Goal: Information Seeking & Learning: Learn about a topic

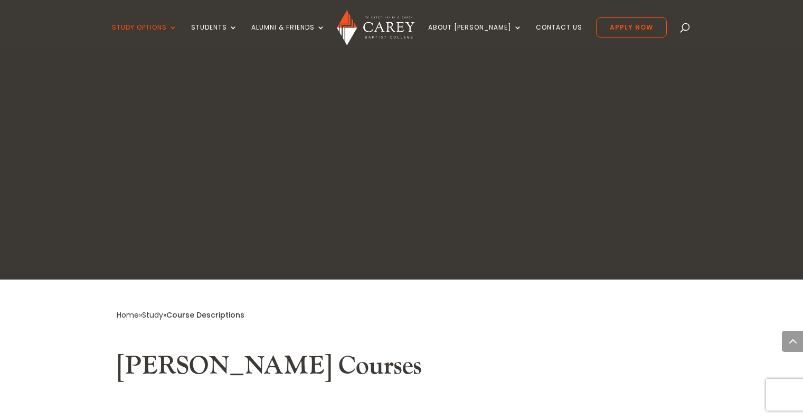
scroll to position [467, 0]
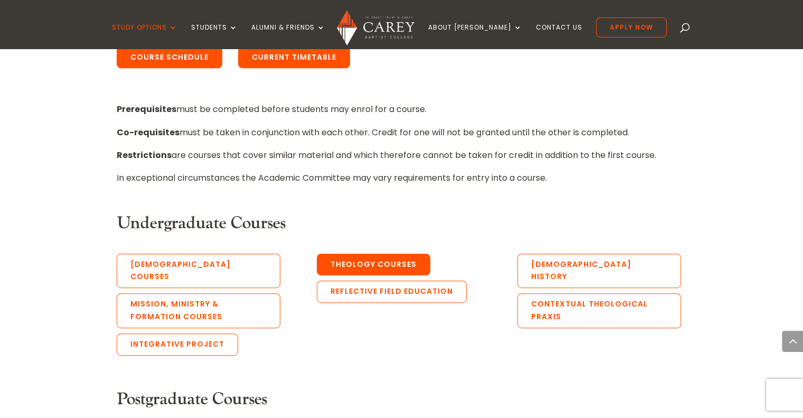
click at [363, 270] on link "Theology Courses" at bounding box center [374, 264] width 114 height 22
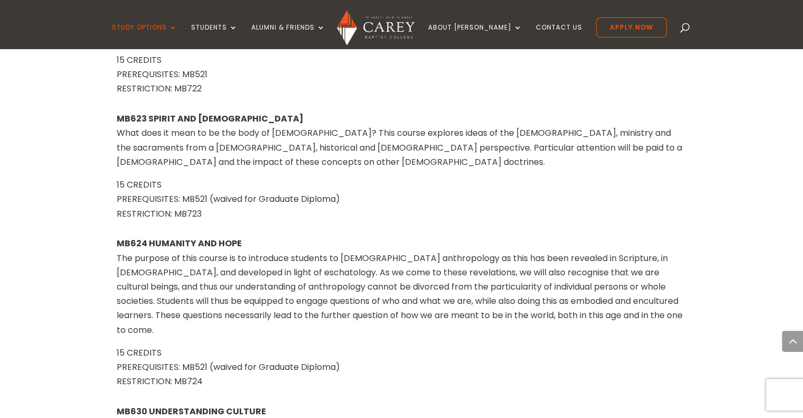
scroll to position [5236, 0]
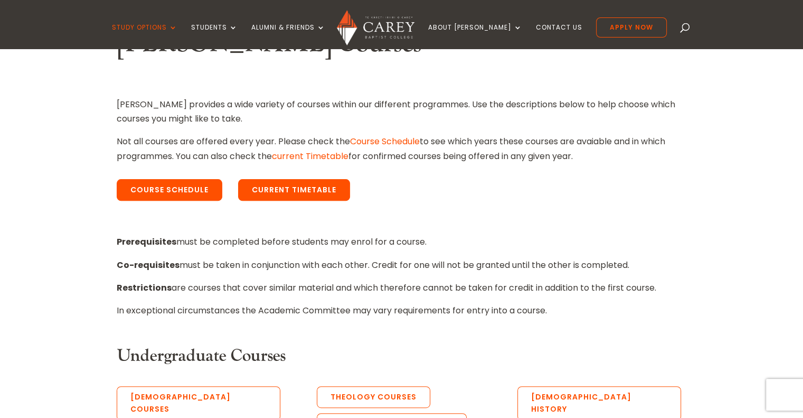
scroll to position [323, 0]
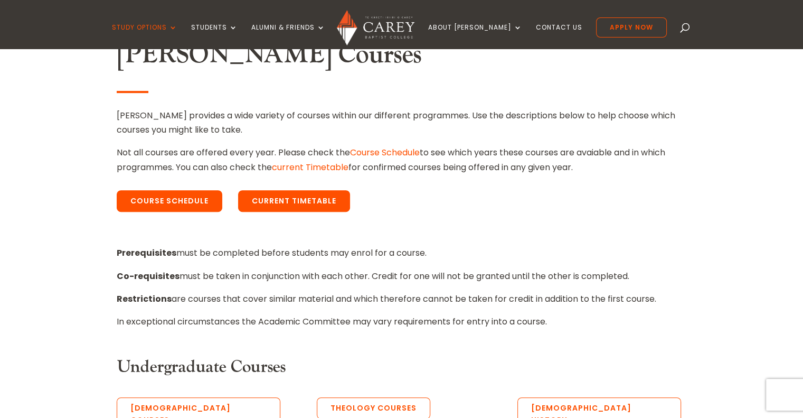
click at [334, 303] on p "Restrictions are courses that cover similar material and which therefore cannot…" at bounding box center [402, 303] width 570 height 23
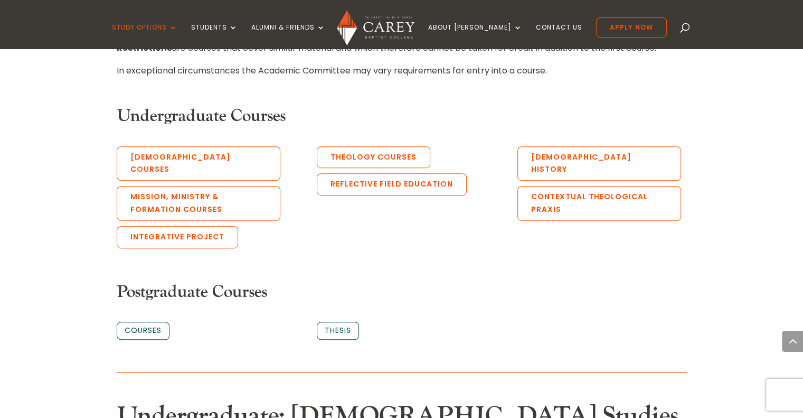
scroll to position [607, 0]
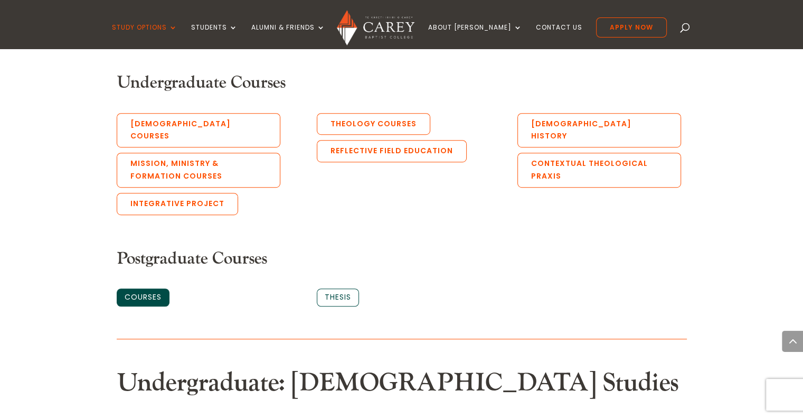
click at [154, 288] on link "Courses" at bounding box center [143, 297] width 53 height 18
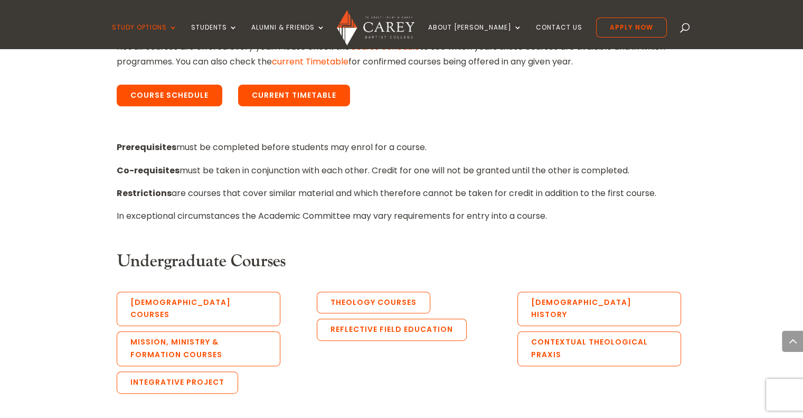
scroll to position [429, 0]
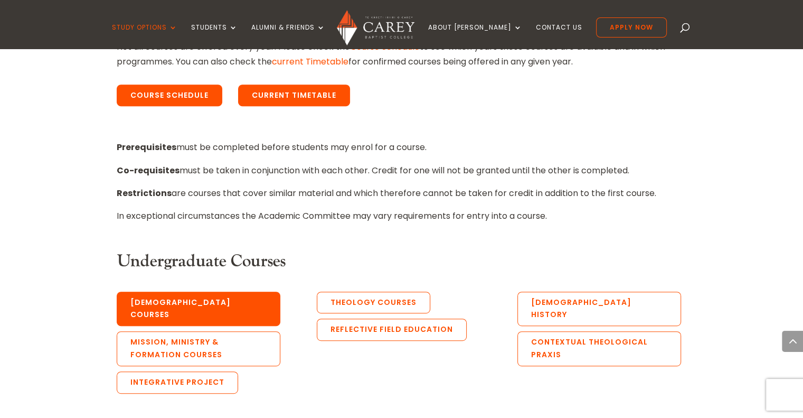
click at [194, 301] on link "[DEMOGRAPHIC_DATA] Courses" at bounding box center [199, 309] width 164 height 35
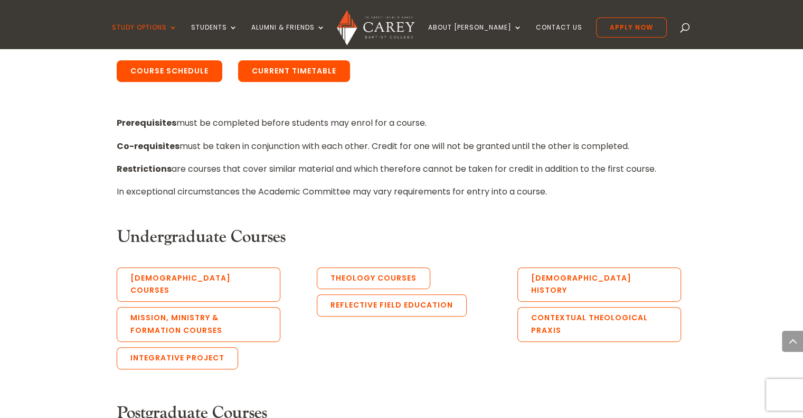
scroll to position [7894, 0]
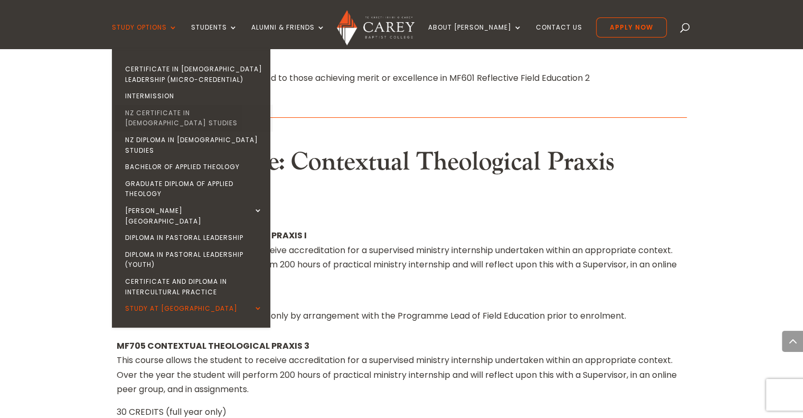
click at [178, 111] on link "NZ Certificate in [DEMOGRAPHIC_DATA] Studies" at bounding box center [194, 118] width 158 height 27
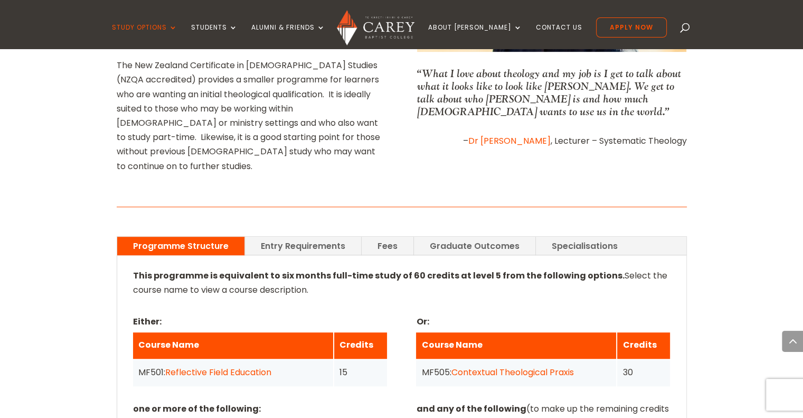
scroll to position [614, 0]
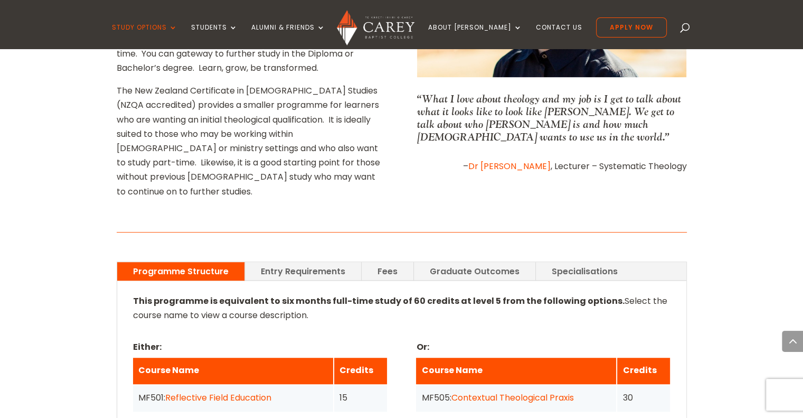
click at [389, 262] on link "Fees" at bounding box center [388, 271] width 52 height 18
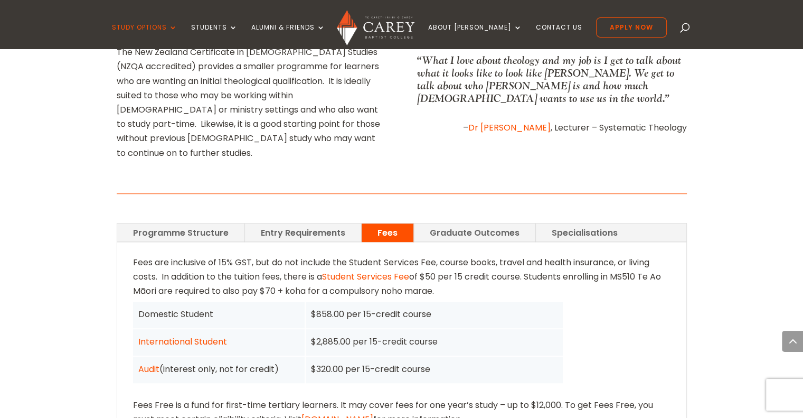
scroll to position [653, 0]
click at [557, 223] on link "Specialisations" at bounding box center [585, 232] width 98 height 18
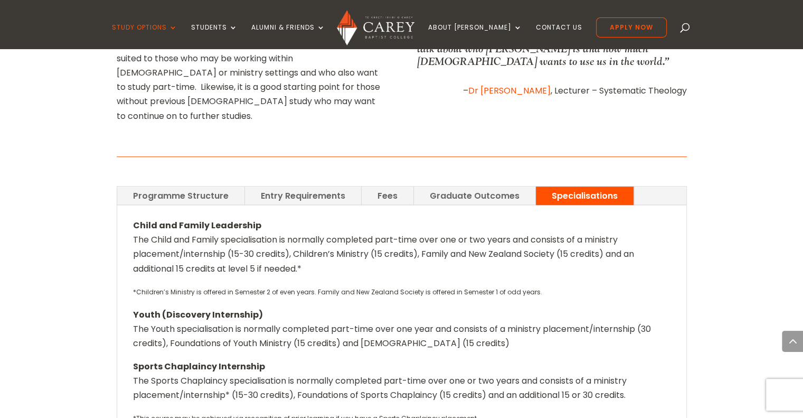
scroll to position [691, 0]
click at [438, 185] on link "Graduate Outcomes" at bounding box center [474, 194] width 121 height 18
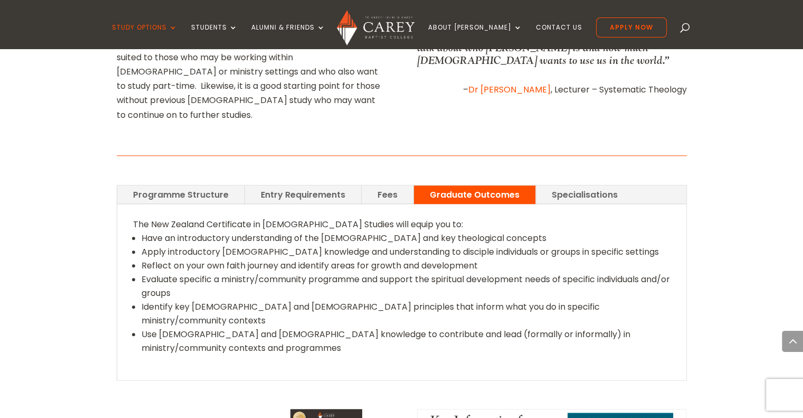
click at [222, 185] on link "Programme Structure" at bounding box center [180, 194] width 127 height 18
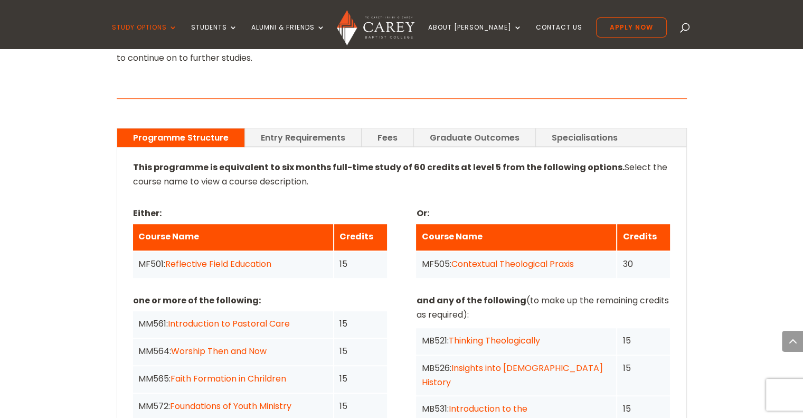
scroll to position [758, 0]
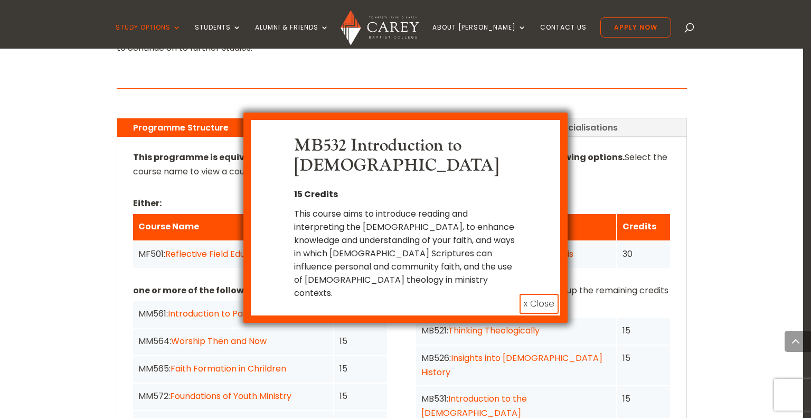
click at [539, 294] on button "x Close" at bounding box center [539, 304] width 39 height 20
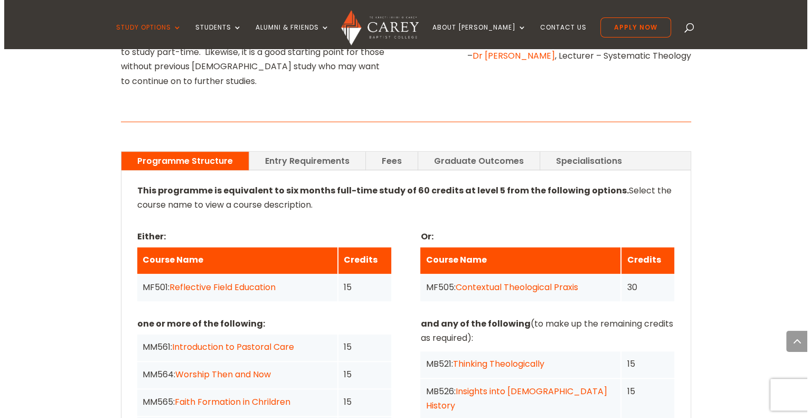
scroll to position [744, 0]
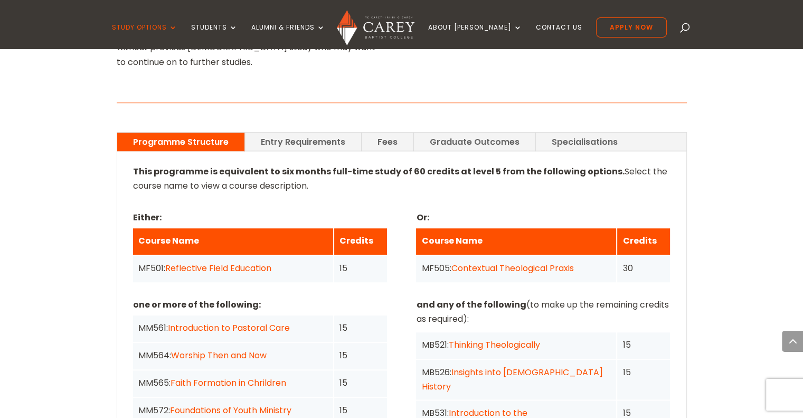
click at [520, 262] on link "Contextual Theological Praxis" at bounding box center [512, 268] width 123 height 12
